Goal: Task Accomplishment & Management: Manage account settings

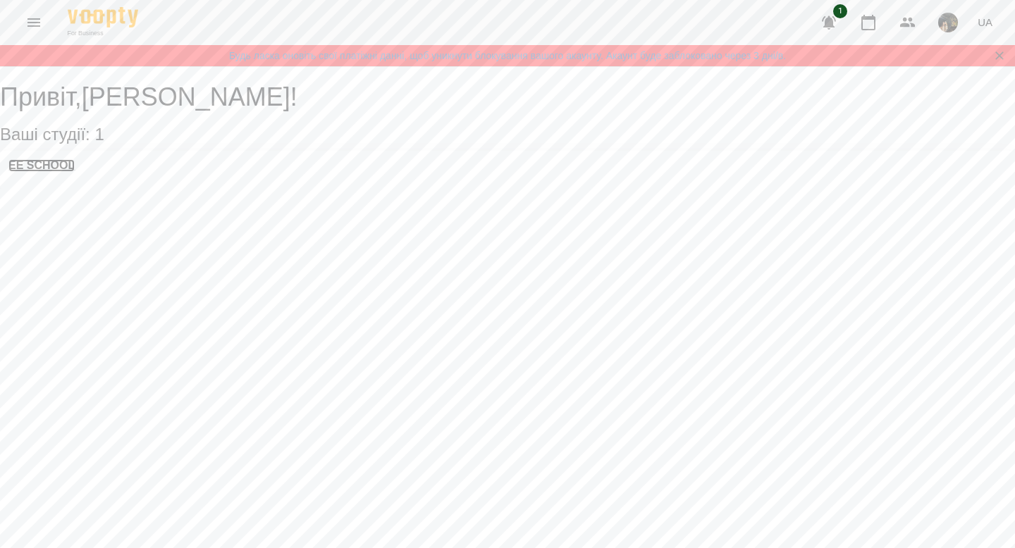
click at [36, 172] on h3 "EE SCHOOL" at bounding box center [41, 165] width 66 height 13
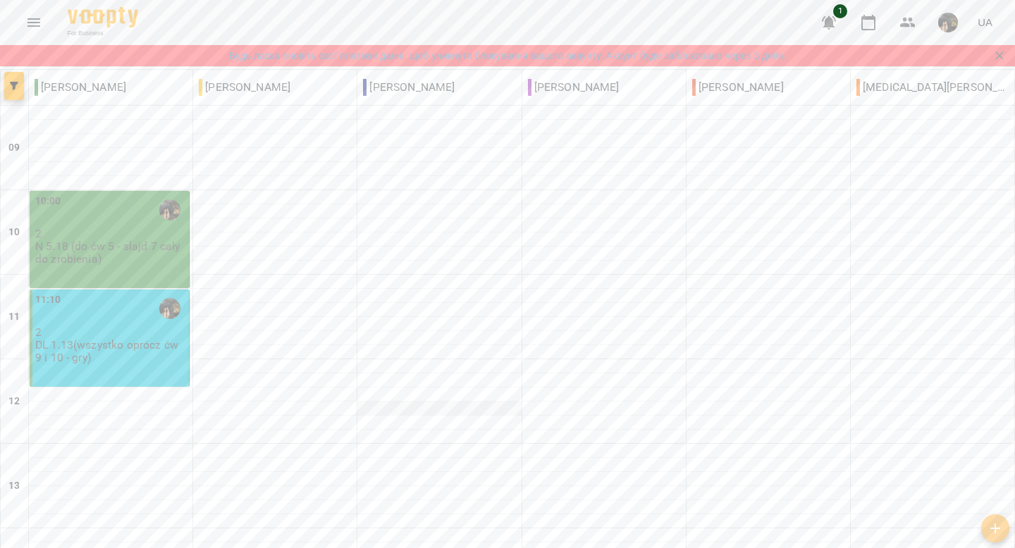
scroll to position [25, 0]
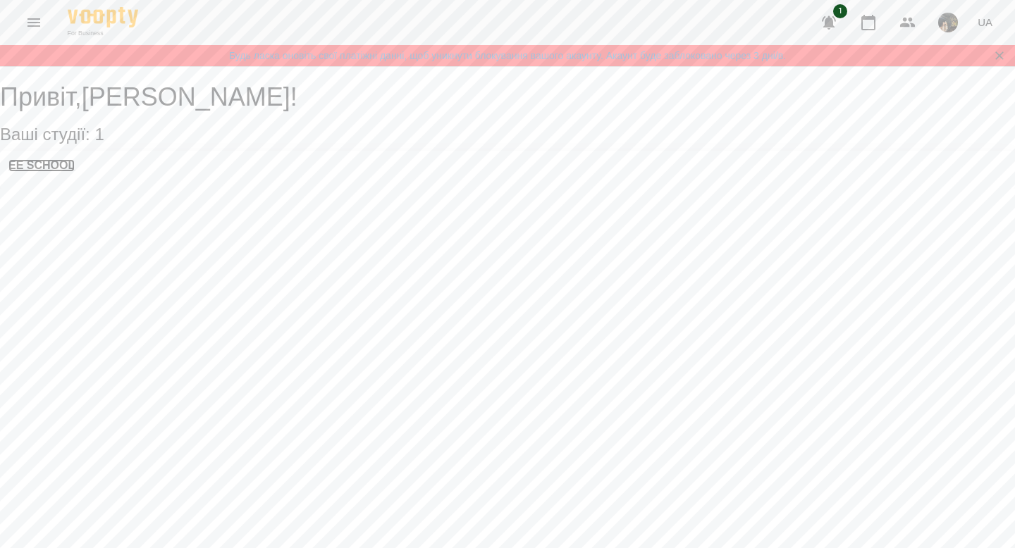
click at [75, 172] on h3 "EE SCHOOL" at bounding box center [41, 165] width 66 height 13
